Goal: Transaction & Acquisition: Purchase product/service

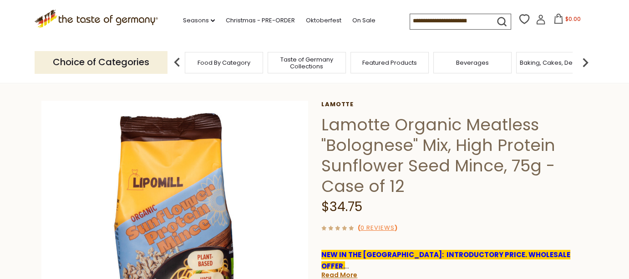
scroll to position [51, 0]
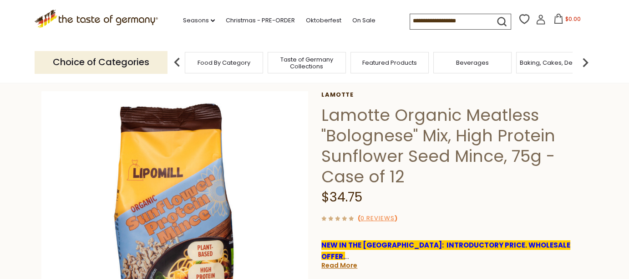
click at [569, 219] on div "( 0 Reviews )" at bounding box center [454, 217] width 266 height 11
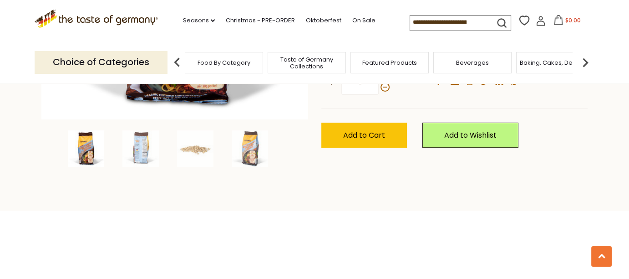
scroll to position [288, 0]
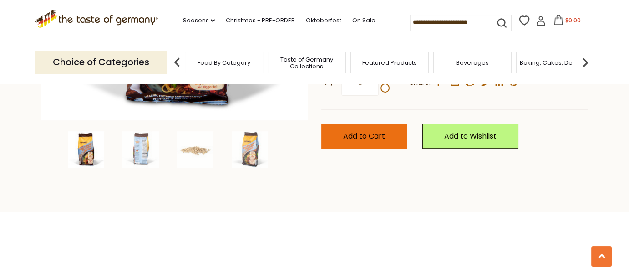
click at [365, 141] on span "Add to Cart" at bounding box center [364, 136] width 42 height 10
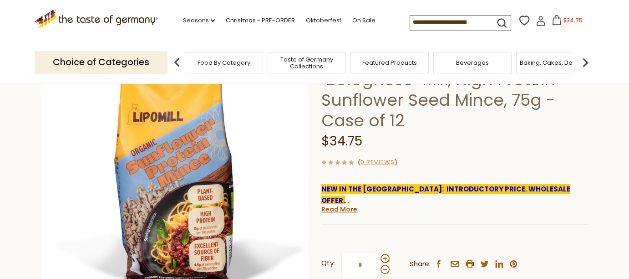
scroll to position [0, 0]
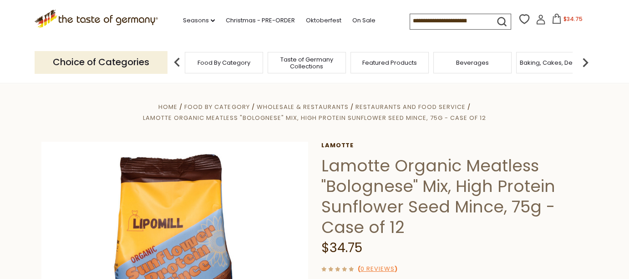
click at [226, 62] on span "Food By Category" at bounding box center [224, 62] width 53 height 7
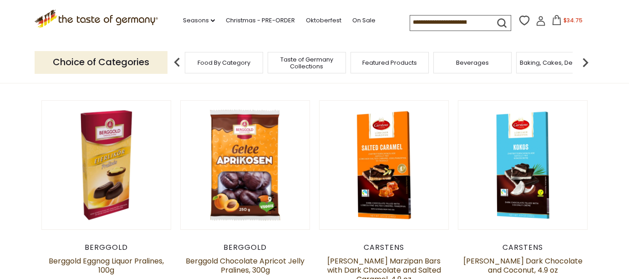
scroll to position [84, 0]
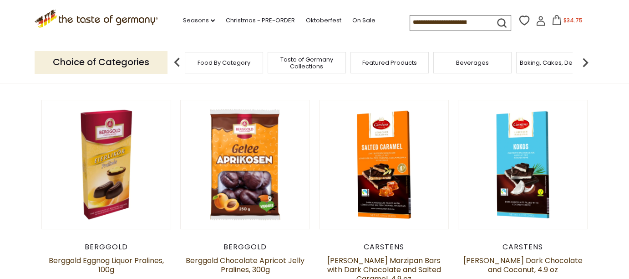
click at [238, 65] on span "Food By Category" at bounding box center [224, 62] width 53 height 7
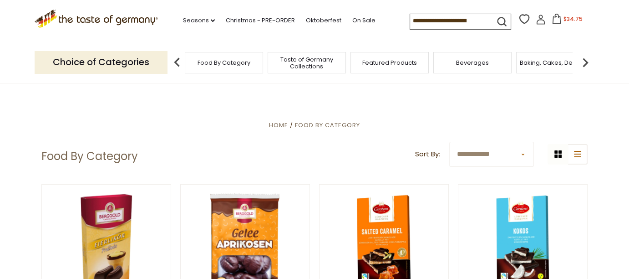
click at [586, 68] on img at bounding box center [585, 62] width 18 height 18
